Goal: Task Accomplishment & Management: Manage account settings

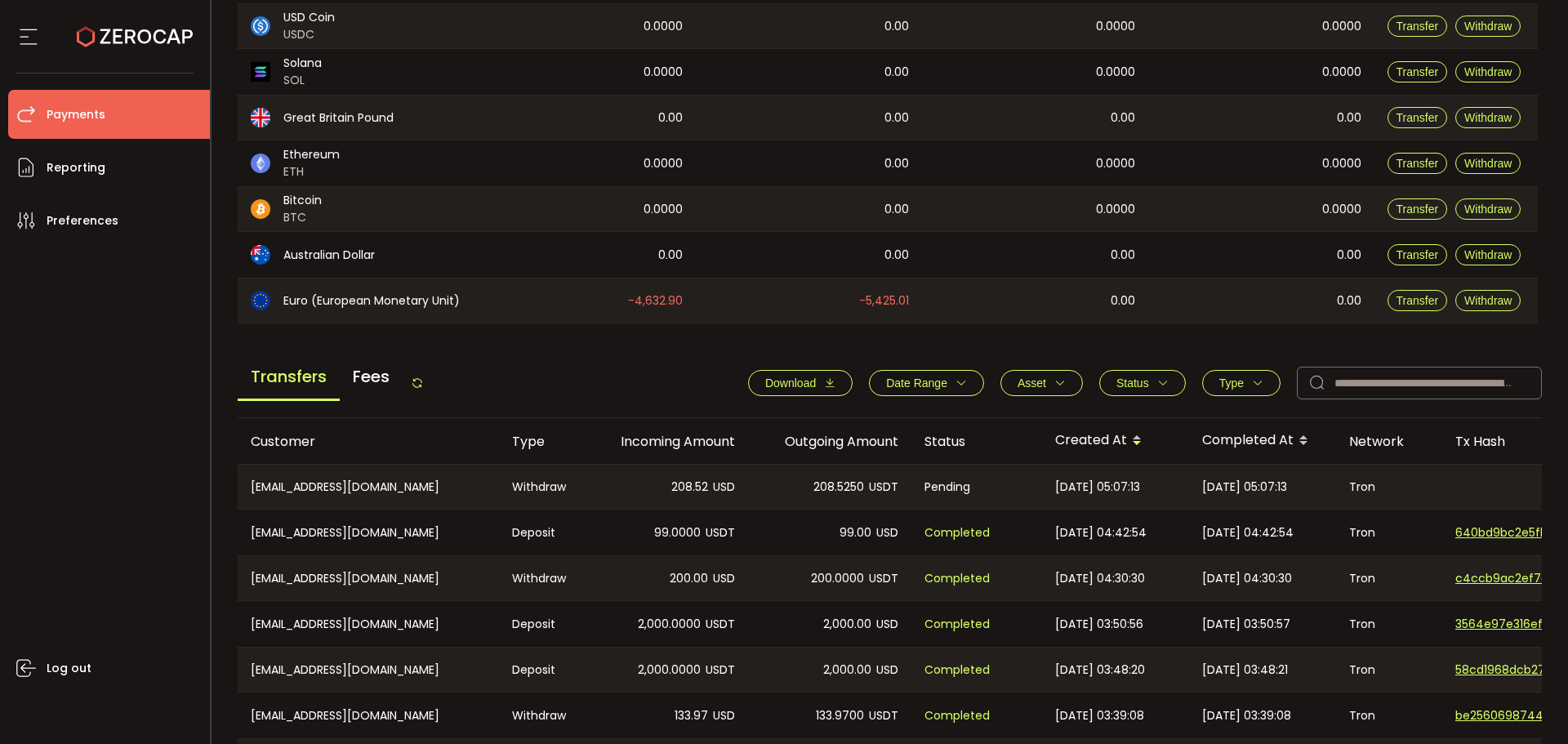
scroll to position [571, 0]
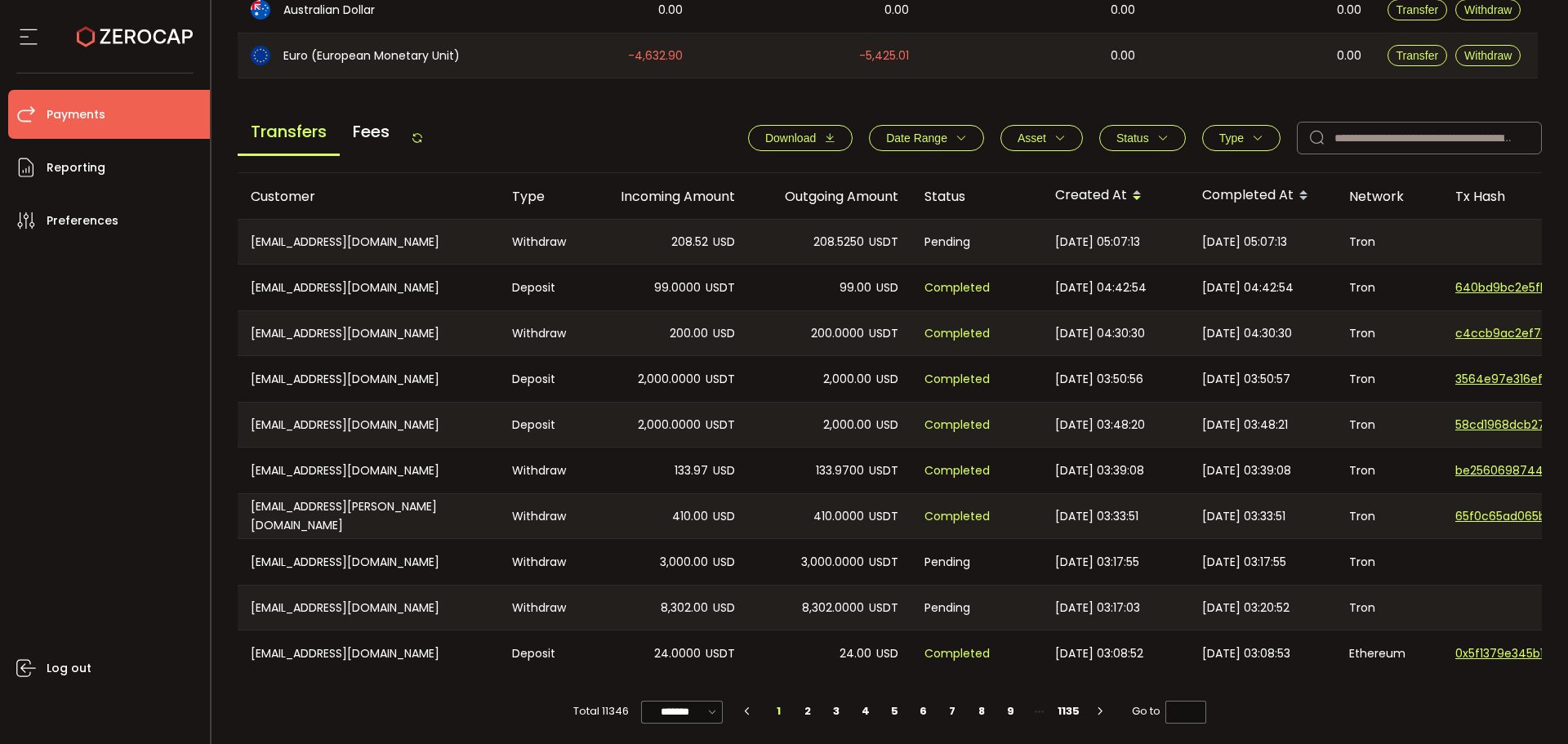
drag, startPoint x: 424, startPoint y: 136, endPoint x: 410, endPoint y: 137, distance: 14.0
click at [424, 136] on icon at bounding box center [417, 137] width 13 height 13
click at [687, 166] on div "Transfers Fees Download Date Range - Asset BTC ETH EUR GBP USD USDC USDT Clear …" at bounding box center [890, 142] width 1305 height 62
click at [1264, 129] on button "Type" at bounding box center [1240, 137] width 78 height 26
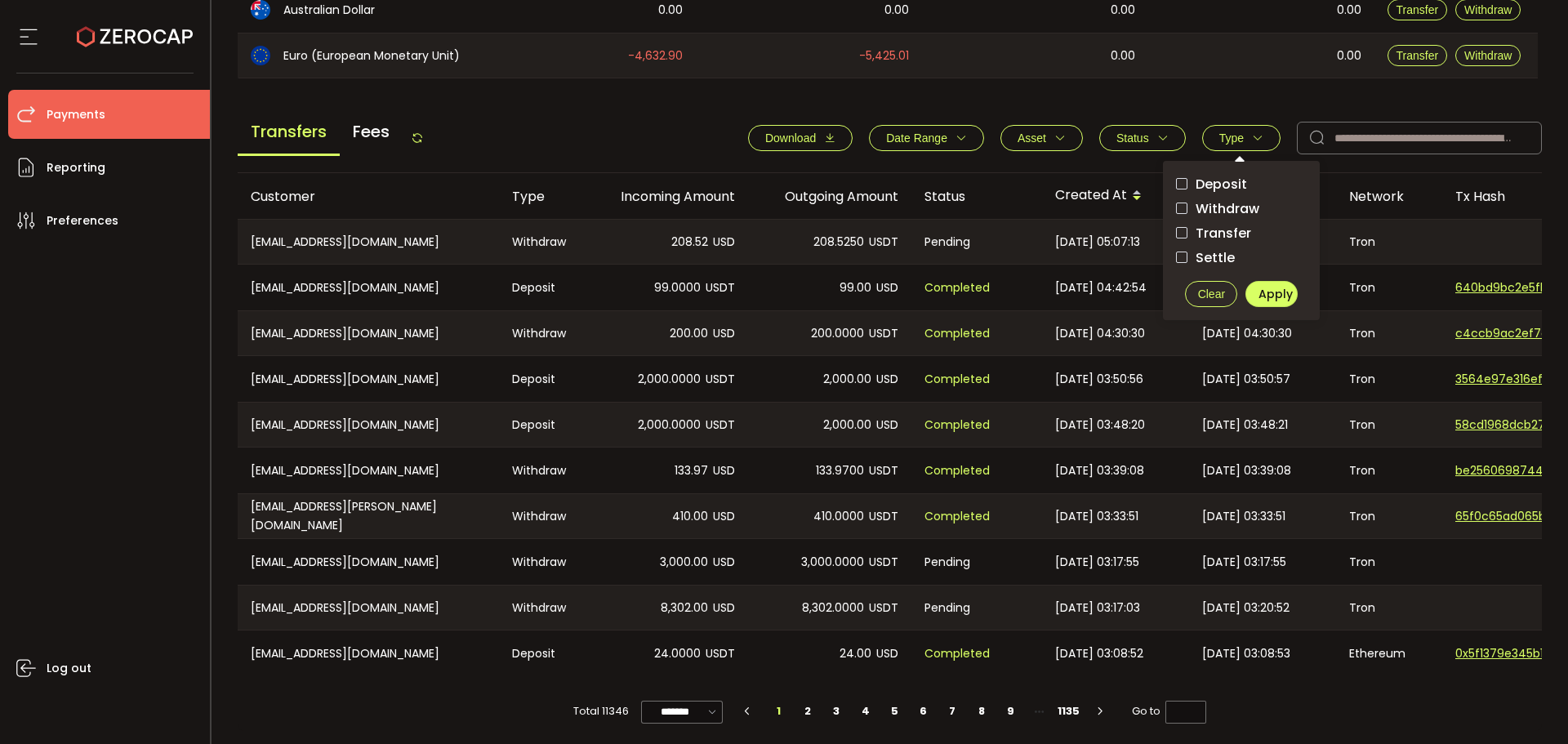
click at [1254, 194] on div "Deposit Withdraw Transfer Settle" at bounding box center [1240, 221] width 130 height 94
drag, startPoint x: 1248, startPoint y: 203, endPoint x: 1283, endPoint y: 292, distance: 95.6
click at [1248, 204] on span "Withdraw" at bounding box center [1223, 208] width 72 height 15
click at [1284, 303] on button "Apply" at bounding box center [1271, 294] width 52 height 26
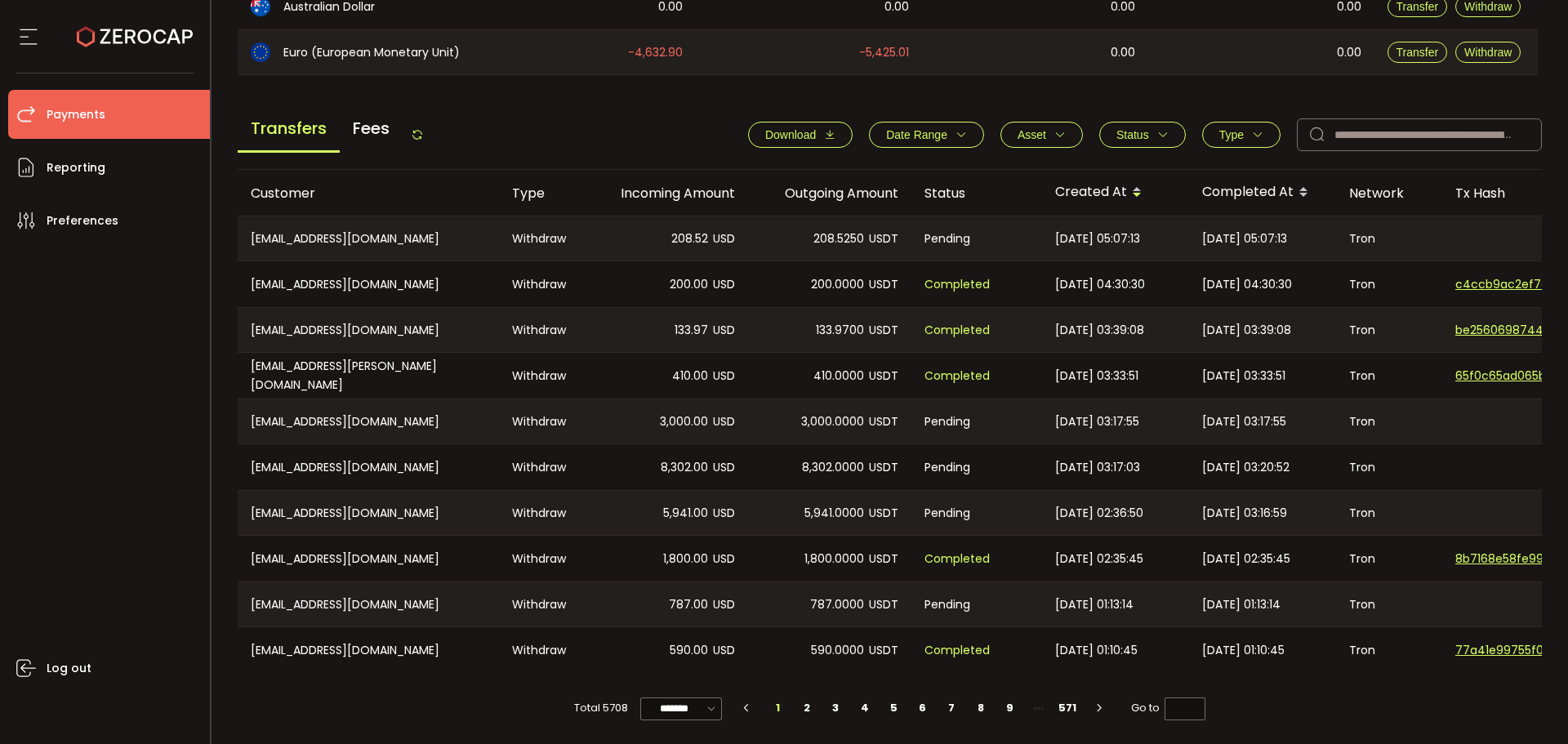
scroll to position [580, 0]
click at [726, 490] on td "5,941.00 USD" at bounding box center [666, 512] width 163 height 46
click at [804, 701] on li "2" at bounding box center [806, 707] width 30 height 22
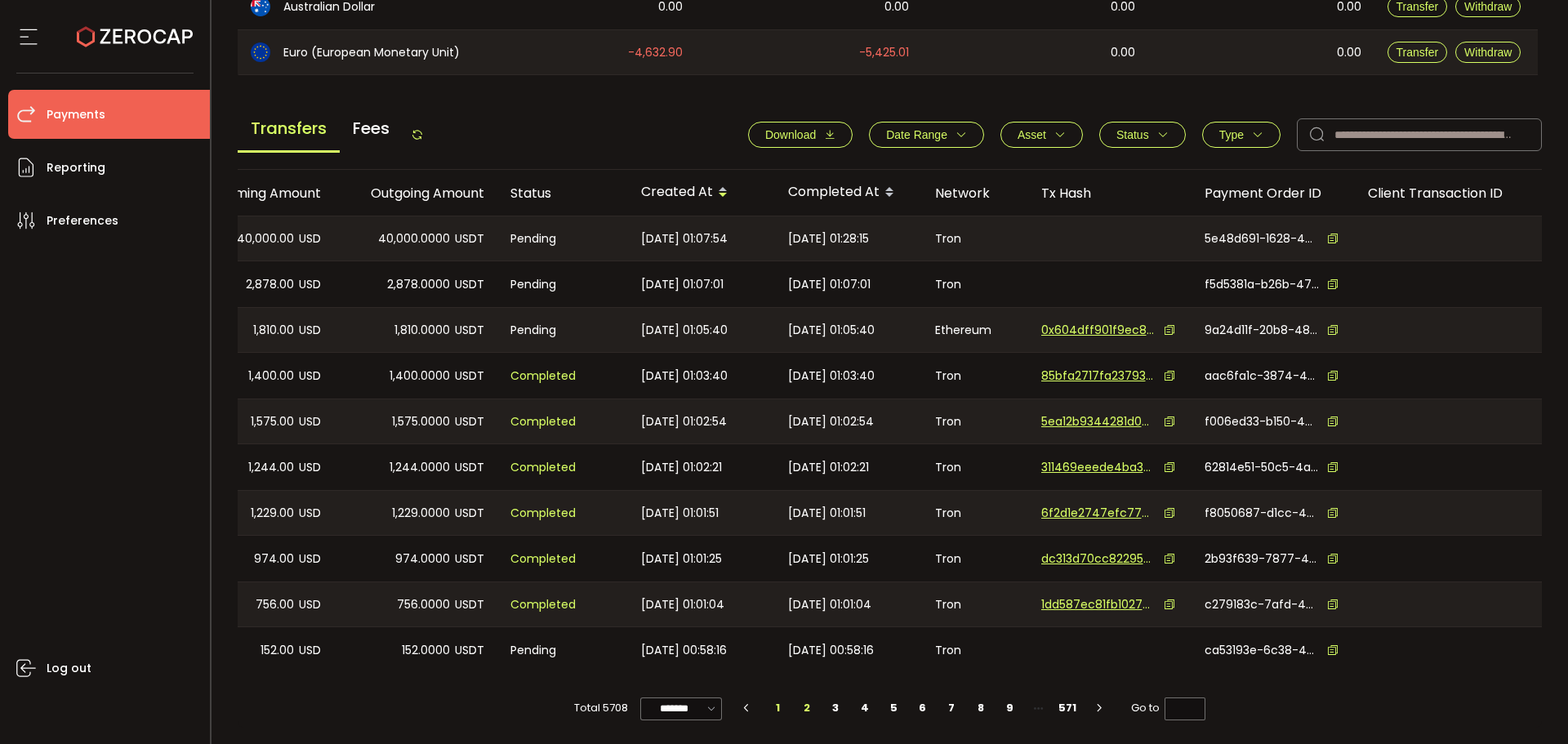
click at [779, 711] on li "1" at bounding box center [778, 707] width 30 height 22
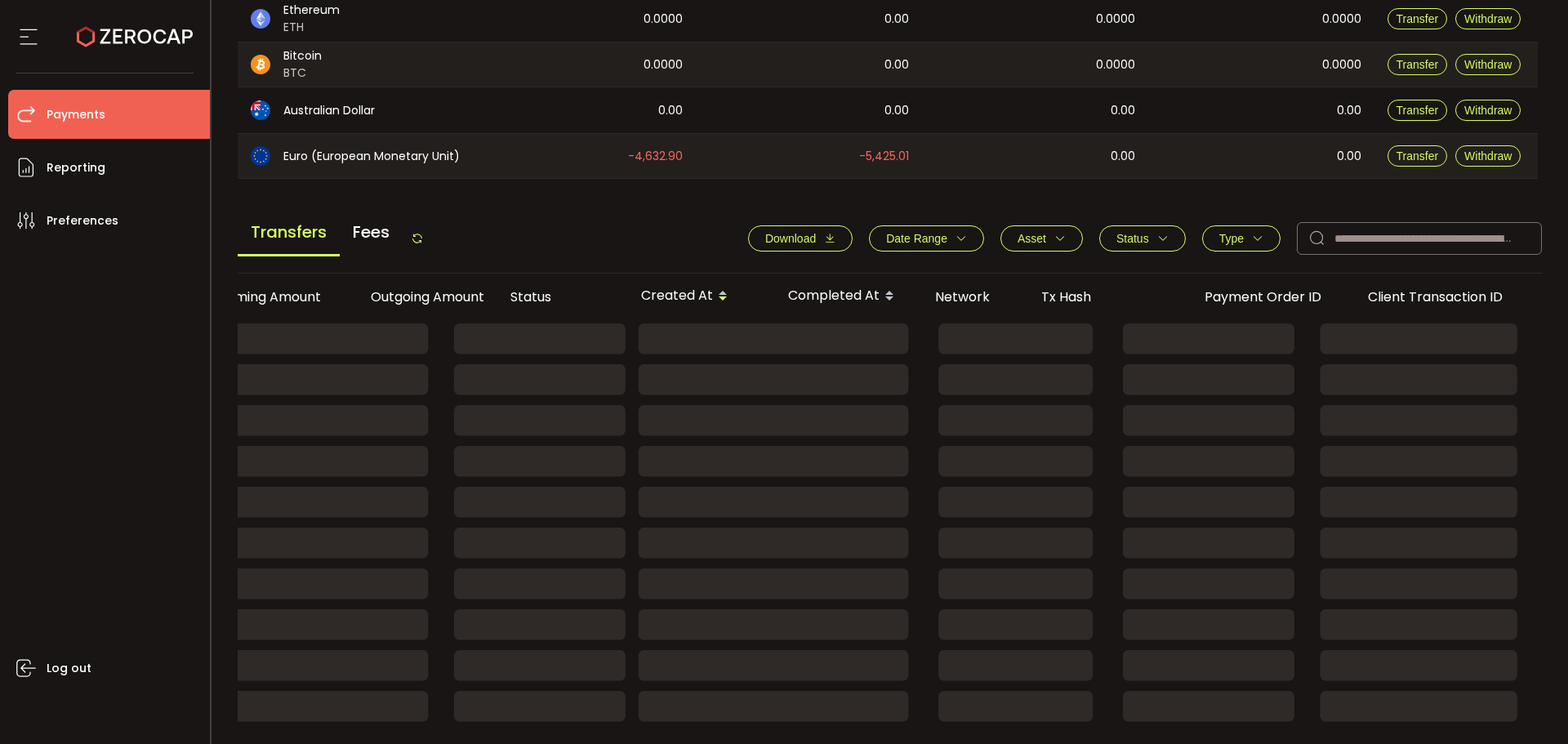
type input "*"
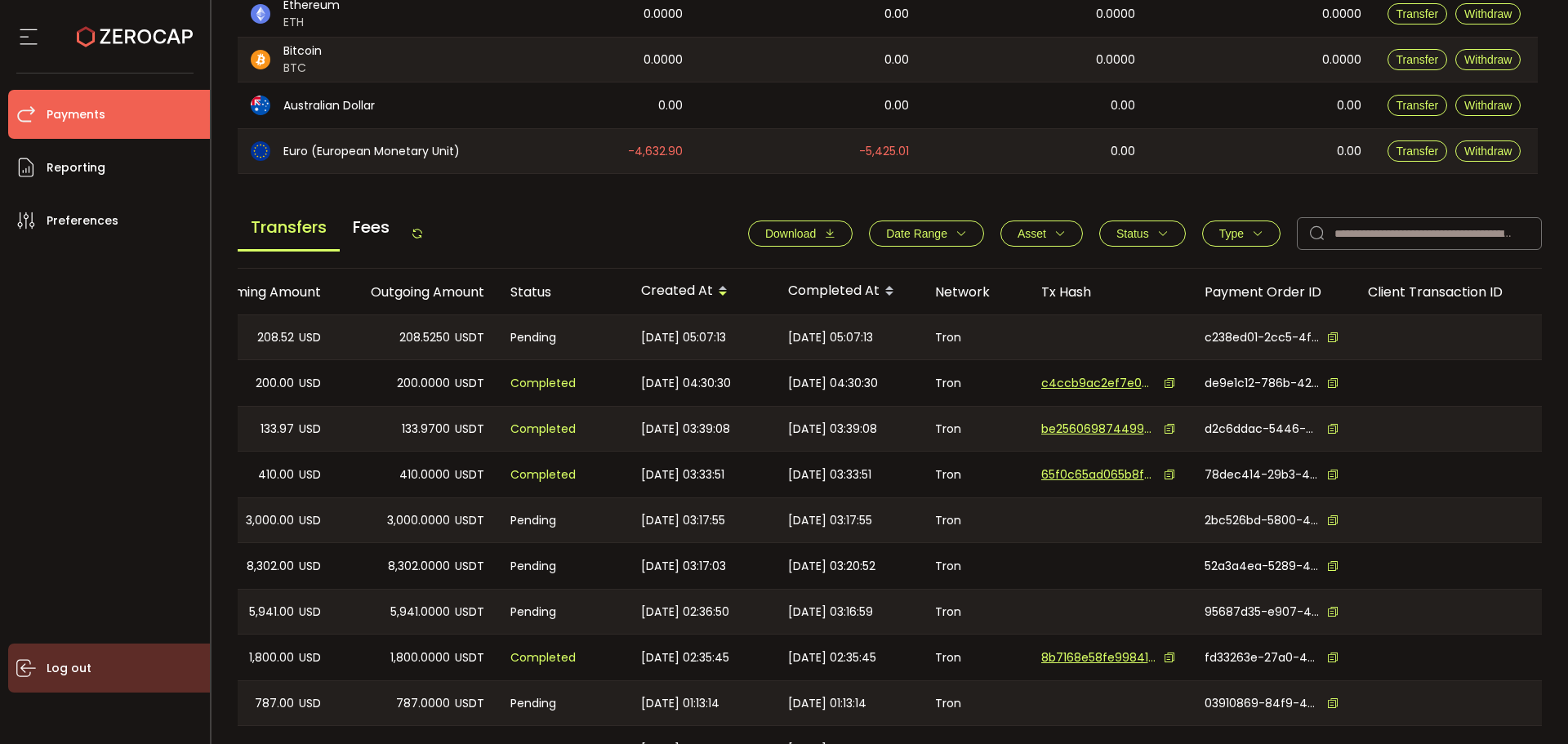
scroll to position [526, 0]
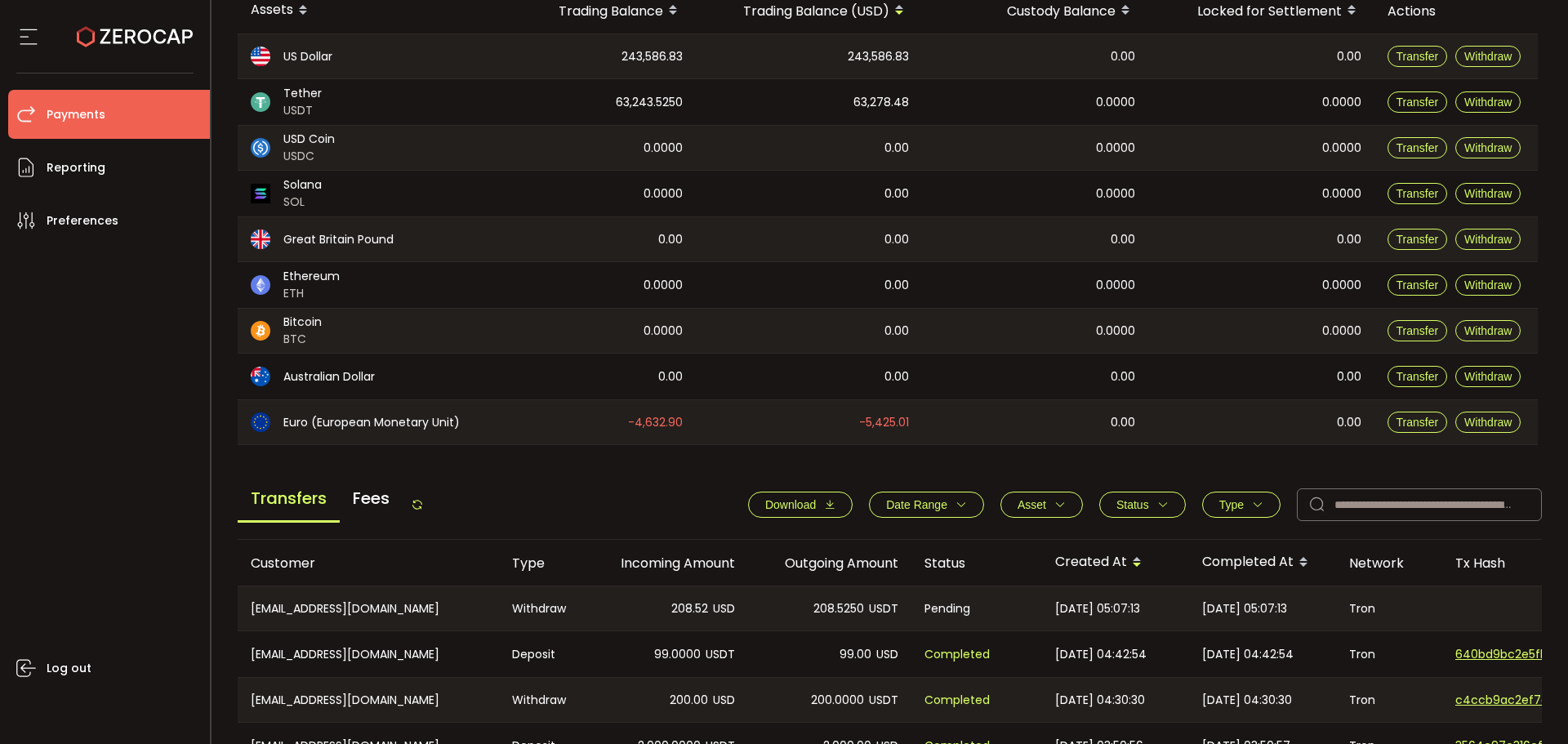
scroll to position [327, 0]
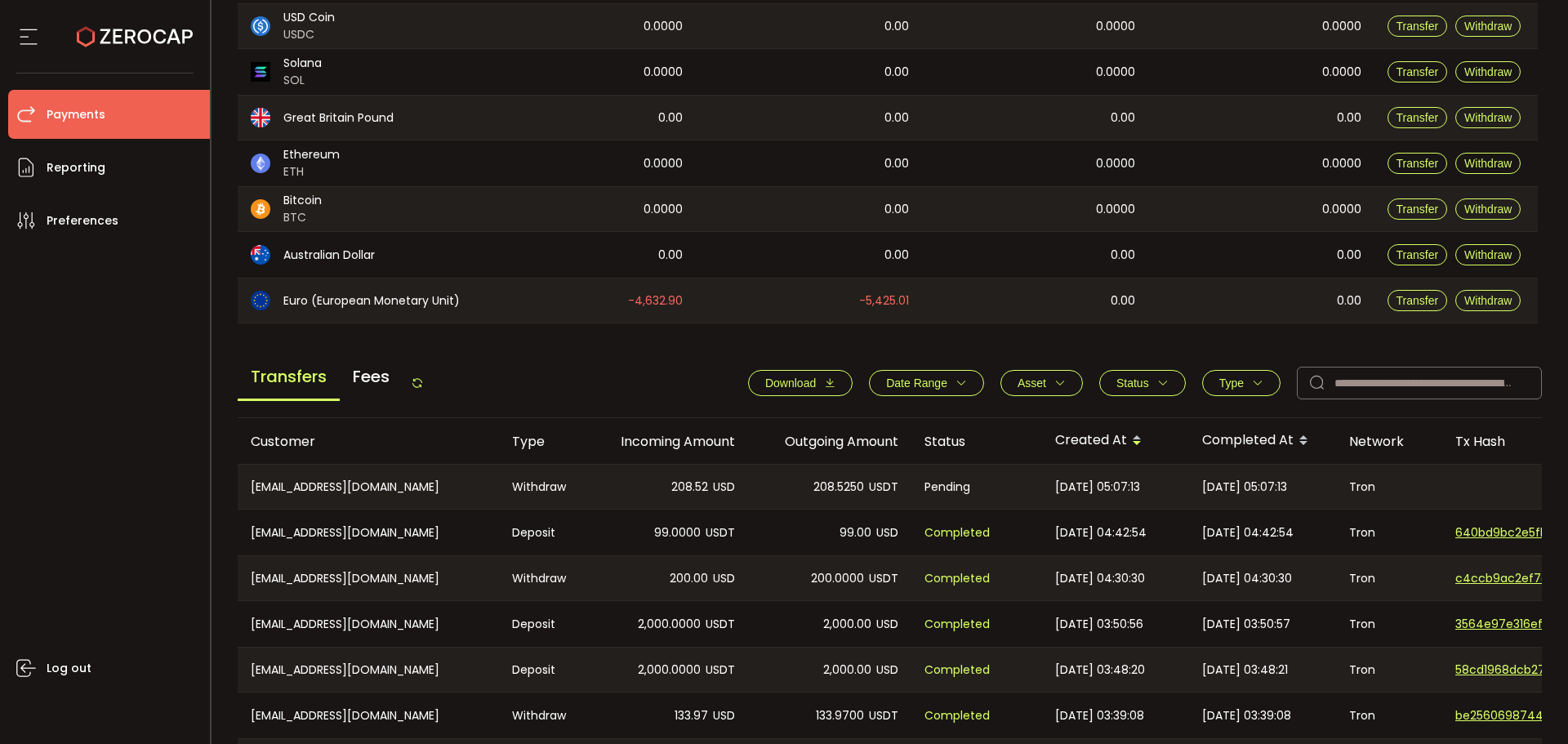
click at [430, 387] on div "Transfers Fees Download Date Range - Asset BTC ETH EUR GBP USD USDC USDT Clear …" at bounding box center [890, 386] width 1305 height 62
click at [428, 386] on div "Transfers Fees Download Date Range - Asset BTC ETH EUR GBP USD USDC USDT Clear …" at bounding box center [890, 386] width 1305 height 62
click at [428, 382] on div "Transfers Fees Download Date Range - Asset BTC ETH EUR GBP USD USDC USDT Clear …" at bounding box center [890, 386] width 1305 height 62
click at [418, 383] on icon at bounding box center [417, 383] width 13 height 13
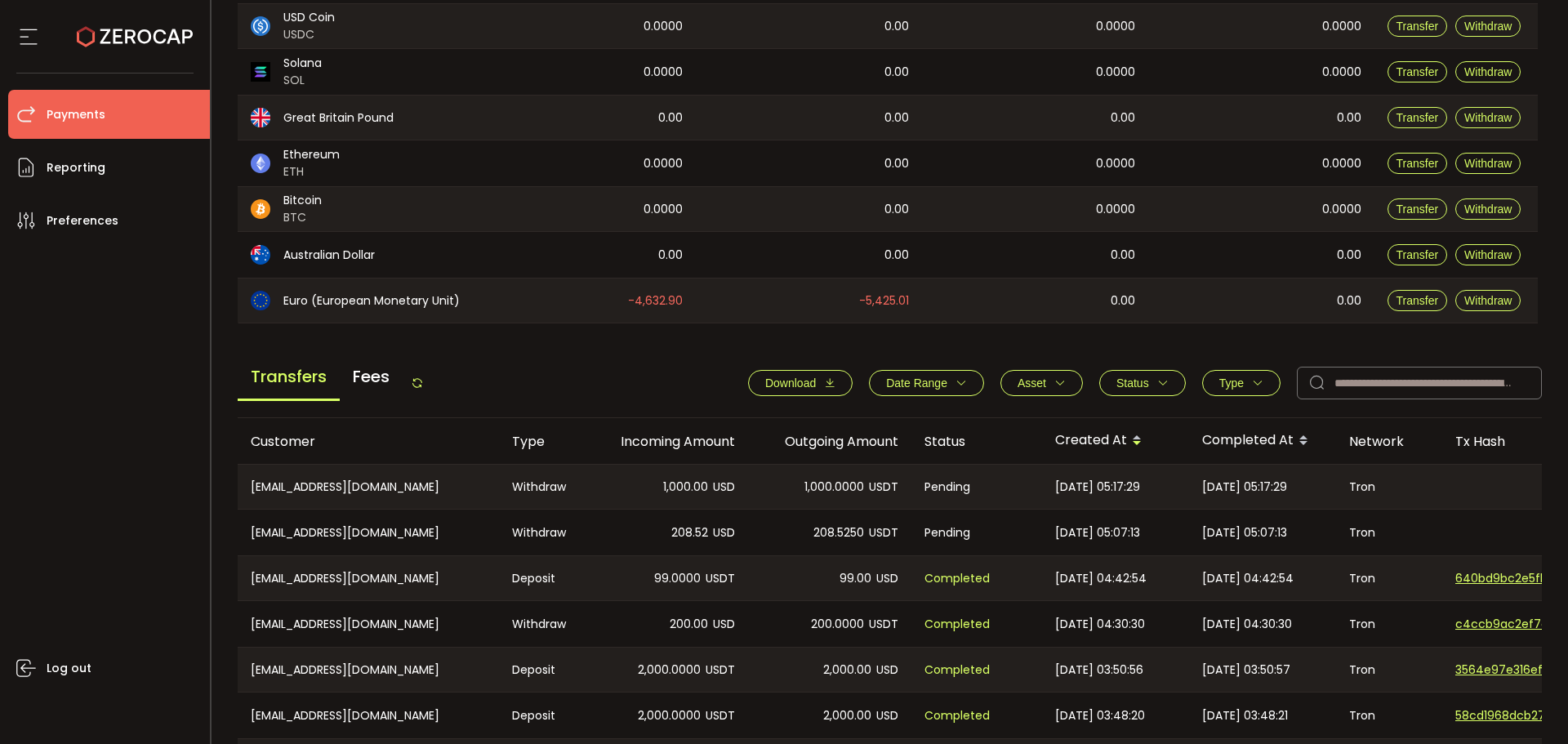
click at [420, 383] on icon at bounding box center [417, 383] width 13 height 13
